Goal: Task Accomplishment & Management: Manage account settings

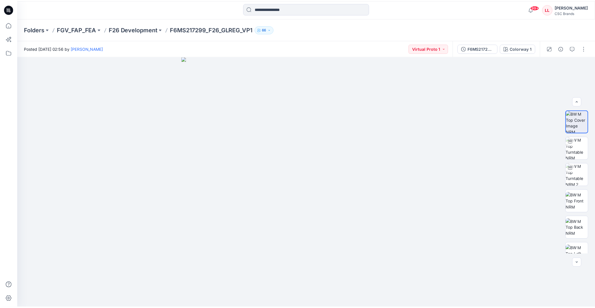
scroll to position [91, 0]
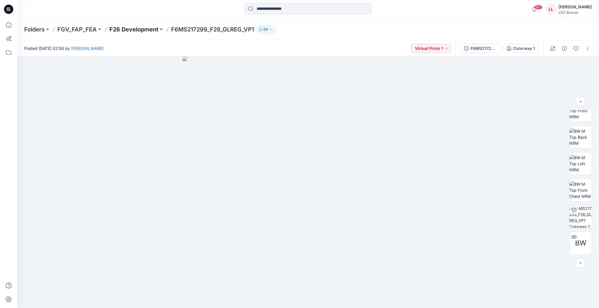
click at [123, 31] on p "F26 Development" at bounding box center [134, 29] width 49 height 8
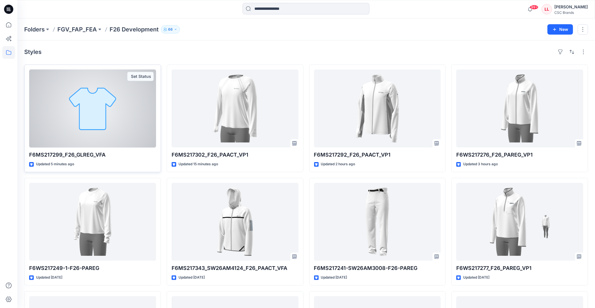
click at [137, 77] on div "Set Status" at bounding box center [140, 76] width 27 height 9
click at [134, 78] on button "Set Status" at bounding box center [126, 76] width 32 height 9
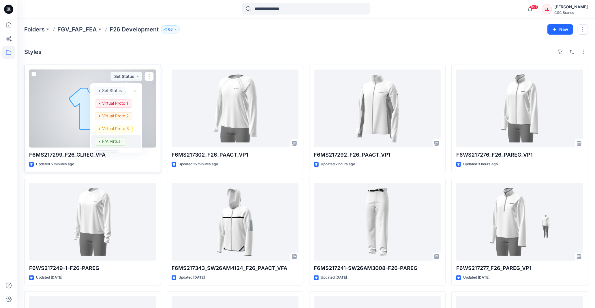
click at [113, 140] on p "F/A Virtual" at bounding box center [111, 140] width 19 height 7
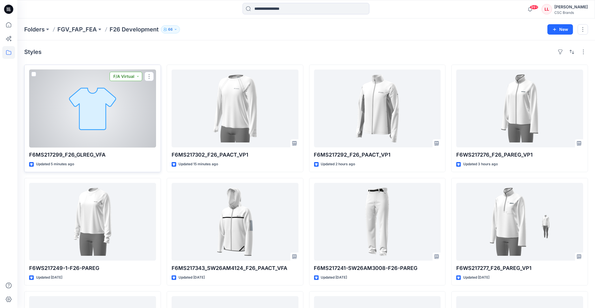
click at [139, 78] on button "F/A Virtual" at bounding box center [126, 76] width 33 height 9
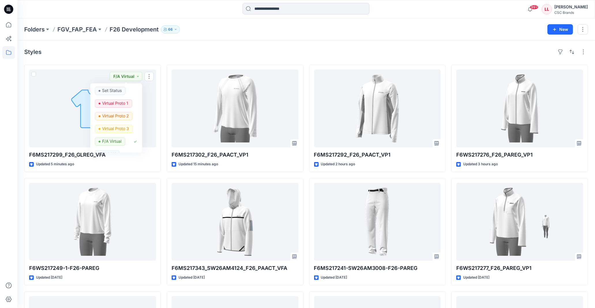
click at [204, 37] on div "Folders FGV_FAP_FEA F26 Development 66 New" at bounding box center [305, 29] width 577 height 22
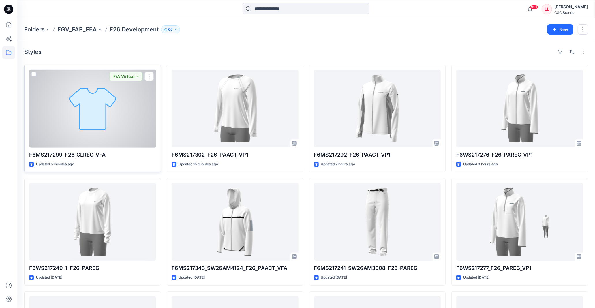
click at [84, 122] on div at bounding box center [92, 108] width 127 height 78
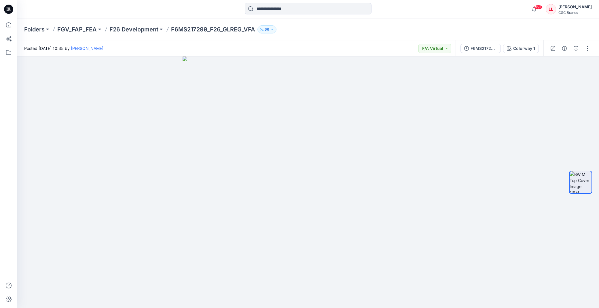
click at [386, 5] on div at bounding box center [308, 9] width 291 height 13
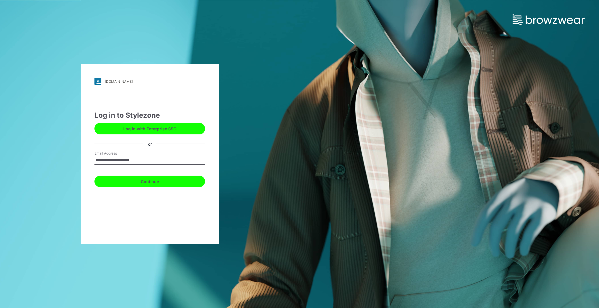
click at [167, 182] on button "Continue" at bounding box center [150, 181] width 111 height 12
click at [169, 182] on button "Continue" at bounding box center [150, 181] width 111 height 12
click at [169, 160] on input "**********" at bounding box center [150, 160] width 111 height 9
click at [191, 105] on div "**********" at bounding box center [150, 154] width 138 height 180
click at [153, 185] on button "Continue" at bounding box center [150, 181] width 111 height 12
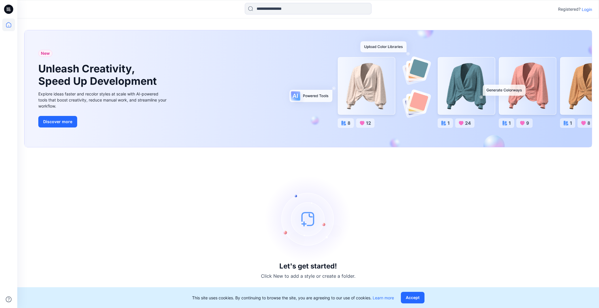
click at [514, 18] on div "Registered? Login" at bounding box center [308, 9] width 582 height 18
click at [13, 24] on icon at bounding box center [8, 24] width 13 height 13
click at [10, 26] on icon at bounding box center [8, 24] width 13 height 13
click at [588, 9] on p "Login" at bounding box center [587, 9] width 10 height 6
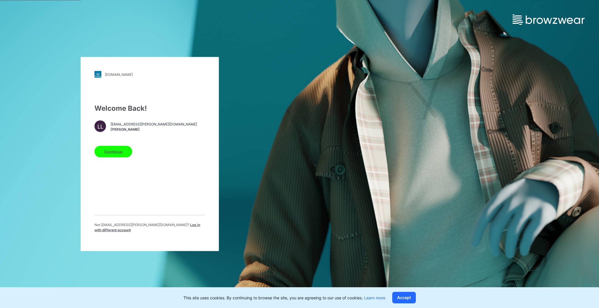
click at [123, 156] on button "Continue" at bounding box center [114, 152] width 38 height 12
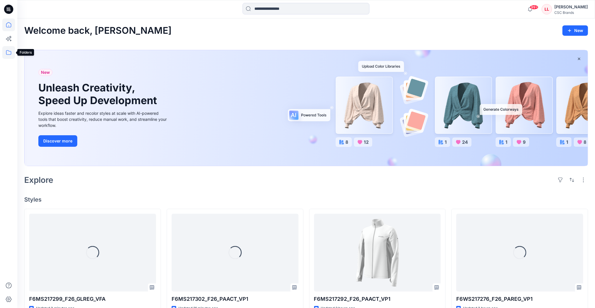
click at [8, 49] on icon at bounding box center [8, 52] width 13 height 13
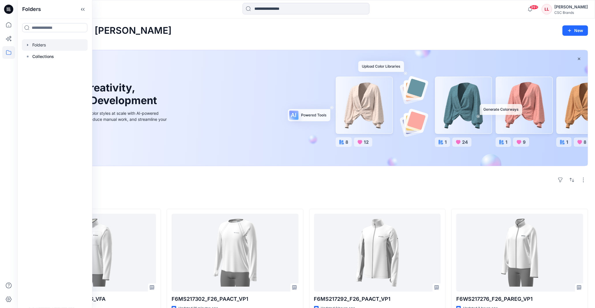
click at [27, 44] on icon "button" at bounding box center [27, 45] width 5 height 5
click at [32, 55] on icon "button" at bounding box center [33, 56] width 5 height 5
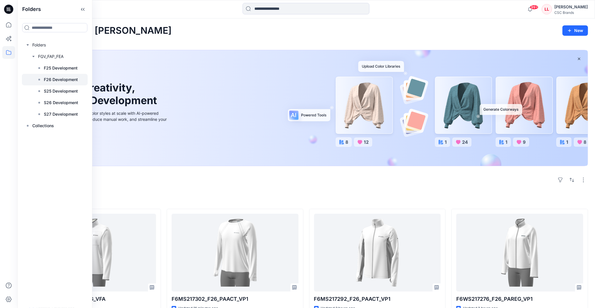
click at [66, 79] on p "F26 Development" at bounding box center [61, 79] width 34 height 7
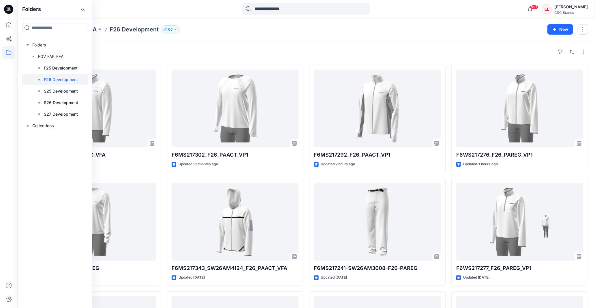
click at [116, 5] on div at bounding box center [89, 9] width 144 height 13
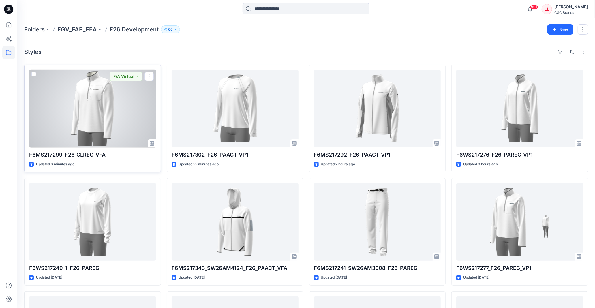
click at [97, 99] on div at bounding box center [92, 108] width 127 height 78
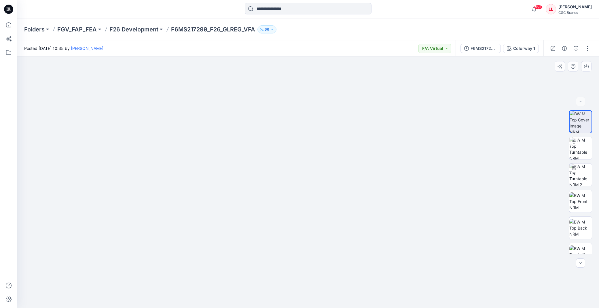
drag, startPoint x: 314, startPoint y: 97, endPoint x: 314, endPoint y: 119, distance: 22.2
click at [314, 119] on img at bounding box center [308, 162] width 375 height 291
drag, startPoint x: 307, startPoint y: 197, endPoint x: 315, endPoint y: 145, distance: 53.0
click at [315, 145] on img at bounding box center [308, 136] width 375 height 343
drag, startPoint x: 310, startPoint y: 191, endPoint x: 311, endPoint y: 144, distance: 47.3
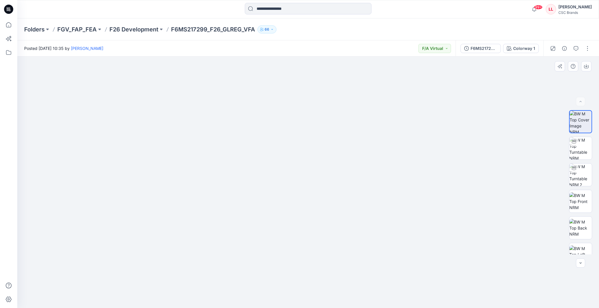
click at [311, 144] on img at bounding box center [308, 120] width 375 height 375
drag, startPoint x: 313, startPoint y: 189, endPoint x: 320, endPoint y: 124, distance: 65.3
click at [320, 124] on img at bounding box center [308, 120] width 375 height 375
click at [575, 151] on img at bounding box center [581, 148] width 22 height 22
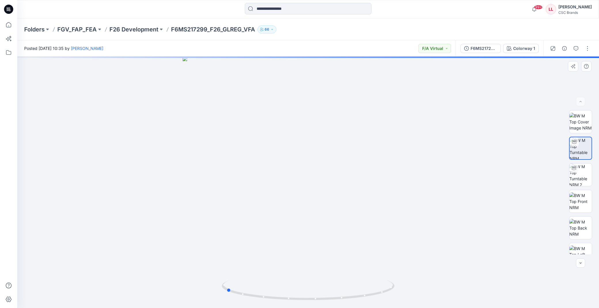
drag, startPoint x: 349, startPoint y: 301, endPoint x: 267, endPoint y: 302, distance: 82.1
click at [267, 302] on div at bounding box center [308, 181] width 582 height 251
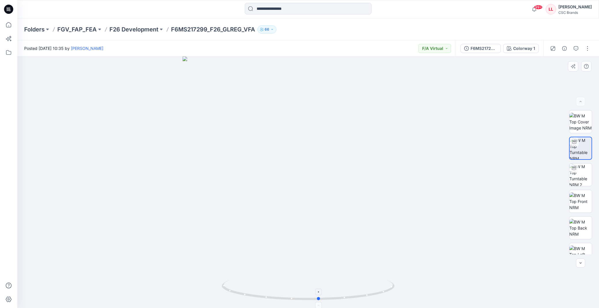
drag, startPoint x: 358, startPoint y: 300, endPoint x: 278, endPoint y: 296, distance: 79.9
click at [278, 296] on icon at bounding box center [309, 291] width 174 height 22
click at [586, 50] on button "button" at bounding box center [587, 48] width 9 height 9
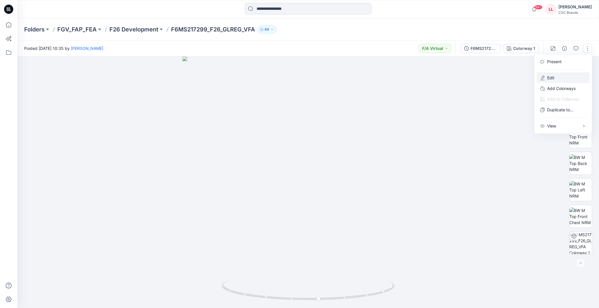
click at [561, 75] on button "Edit" at bounding box center [563, 77] width 53 height 11
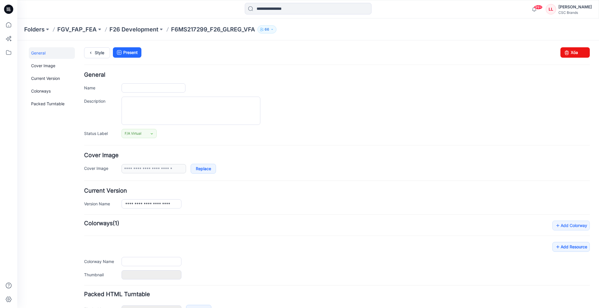
type input "**********"
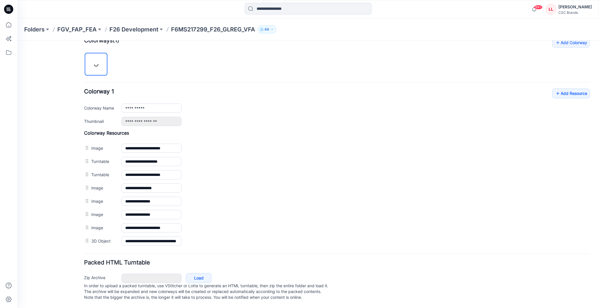
scroll to position [189, 0]
click at [567, 88] on link "Add Resource" at bounding box center [571, 93] width 37 height 10
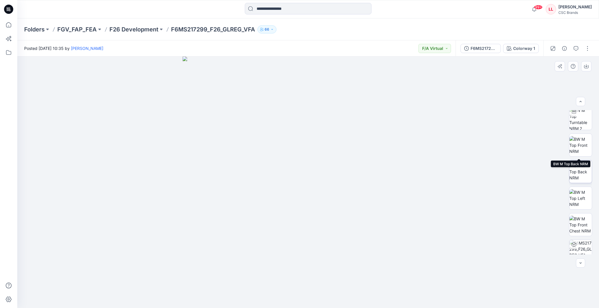
scroll to position [91, 0]
